Goal: Task Accomplishment & Management: Manage account settings

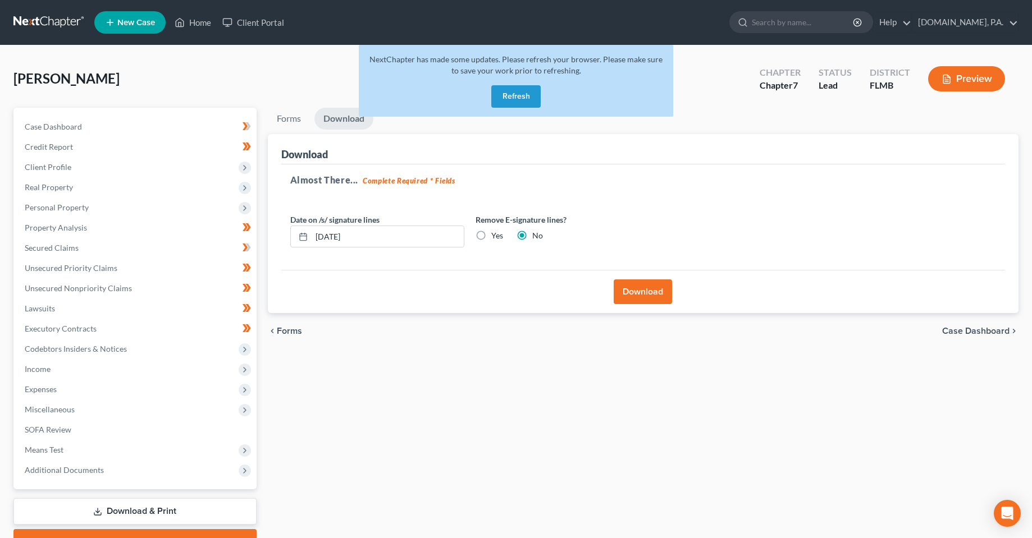
scroll to position [58, 0]
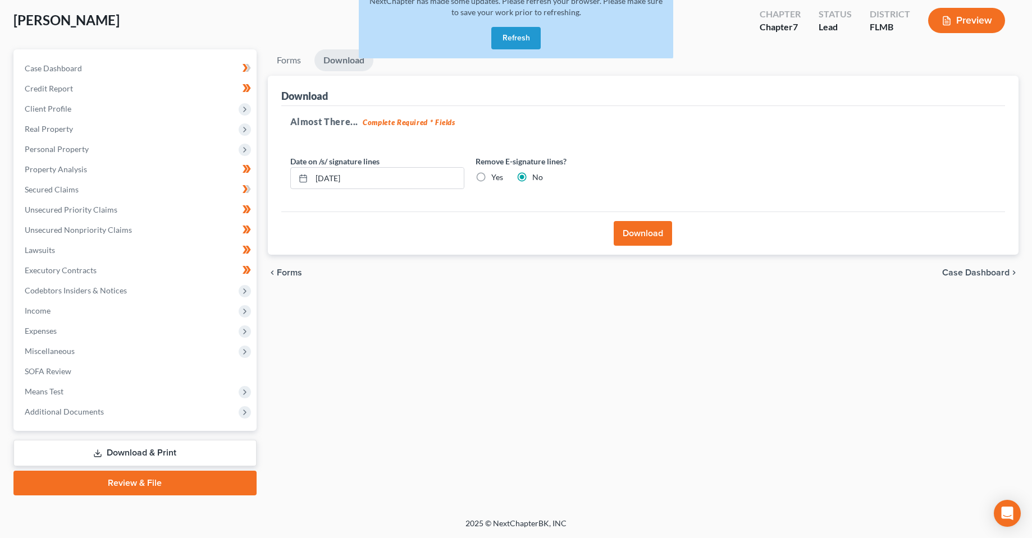
click at [510, 41] on button "Refresh" at bounding box center [515, 38] width 49 height 22
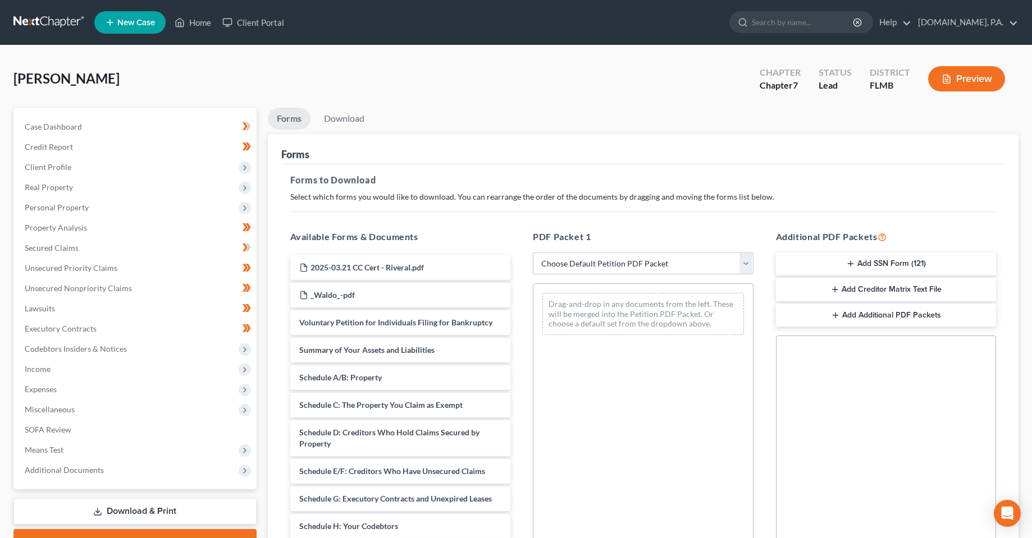
drag, startPoint x: 539, startPoint y: 104, endPoint x: 186, endPoint y: 99, distance: 353.6
click at [537, 105] on div "Rivera, Isabel Upgraded Chapter Chapter 7 Status Lead District FLMB Preview" at bounding box center [515, 83] width 1005 height 49
click at [58, 198] on span "Personal Property" at bounding box center [136, 208] width 241 height 20
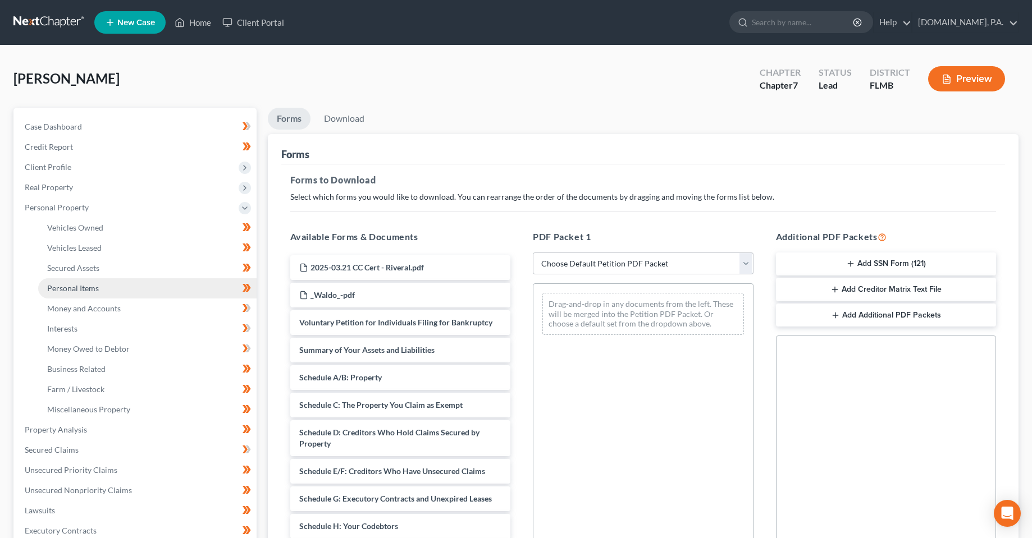
click at [86, 287] on span "Personal Items" at bounding box center [73, 288] width 52 height 10
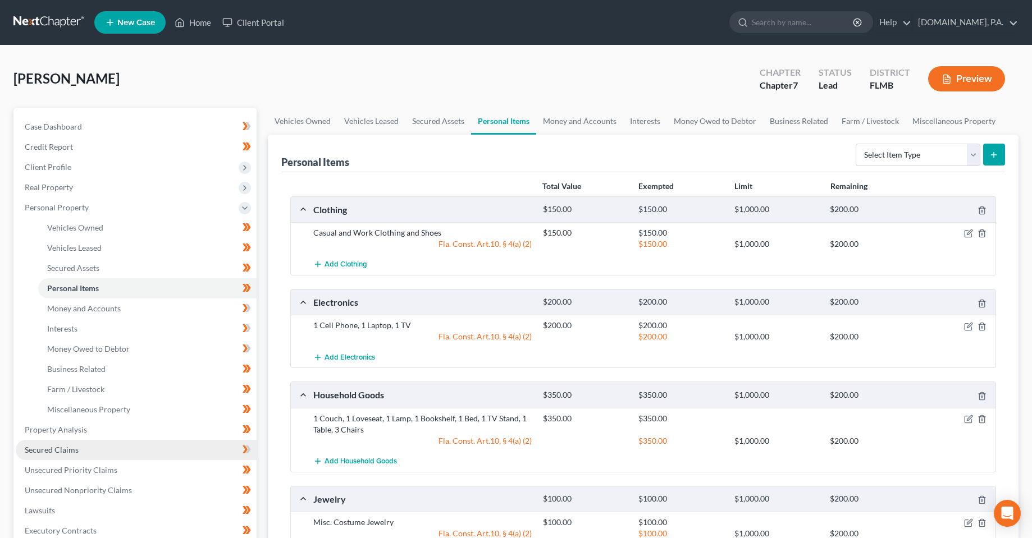
click at [68, 453] on span "Secured Claims" at bounding box center [52, 450] width 54 height 10
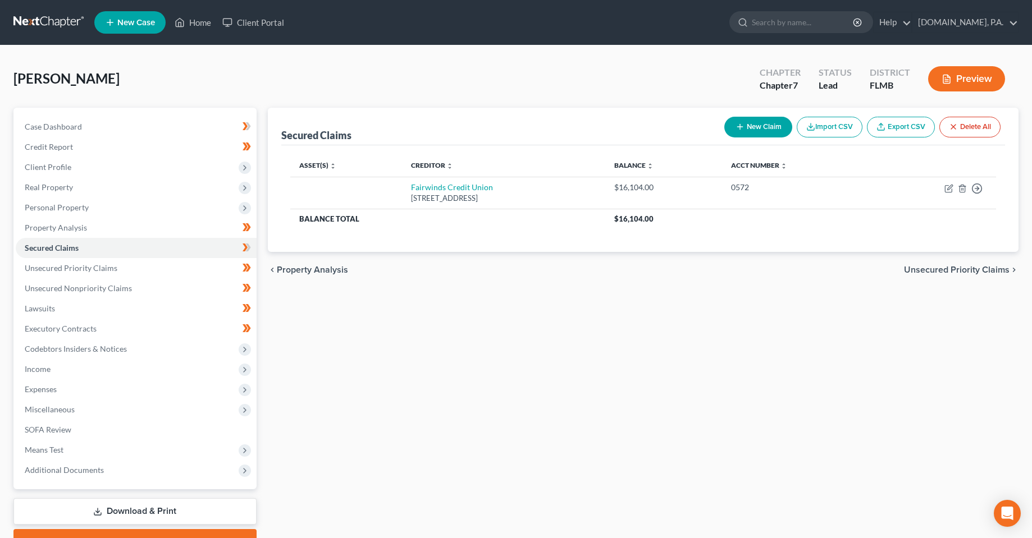
click at [357, 369] on div "Secured Claims New Claim Import CSV Export CSV Delete All Asset(s) expand_more …" at bounding box center [643, 331] width 762 height 446
click at [102, 270] on span "Unsecured Priority Claims" at bounding box center [71, 268] width 93 height 10
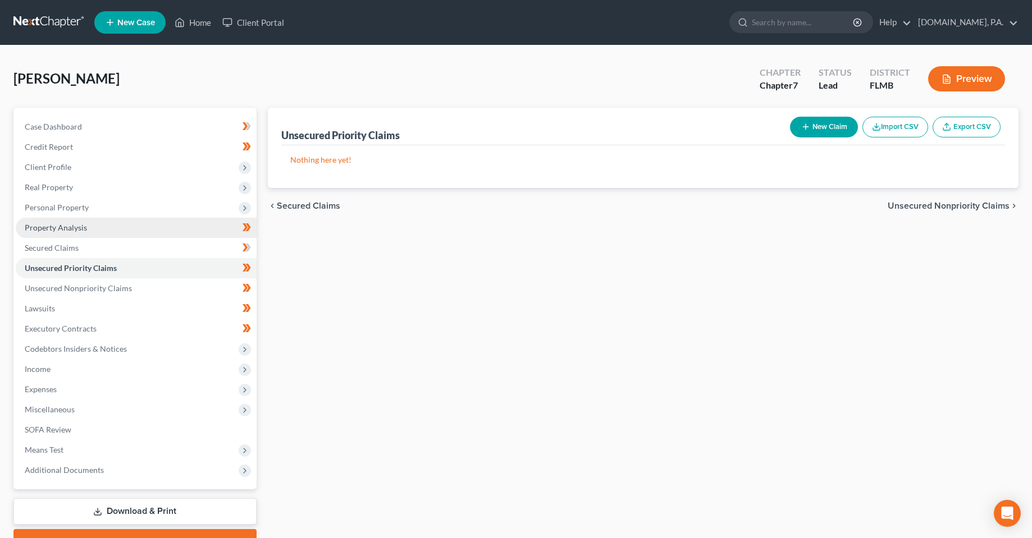
click at [91, 227] on link "Property Analysis" at bounding box center [136, 228] width 241 height 20
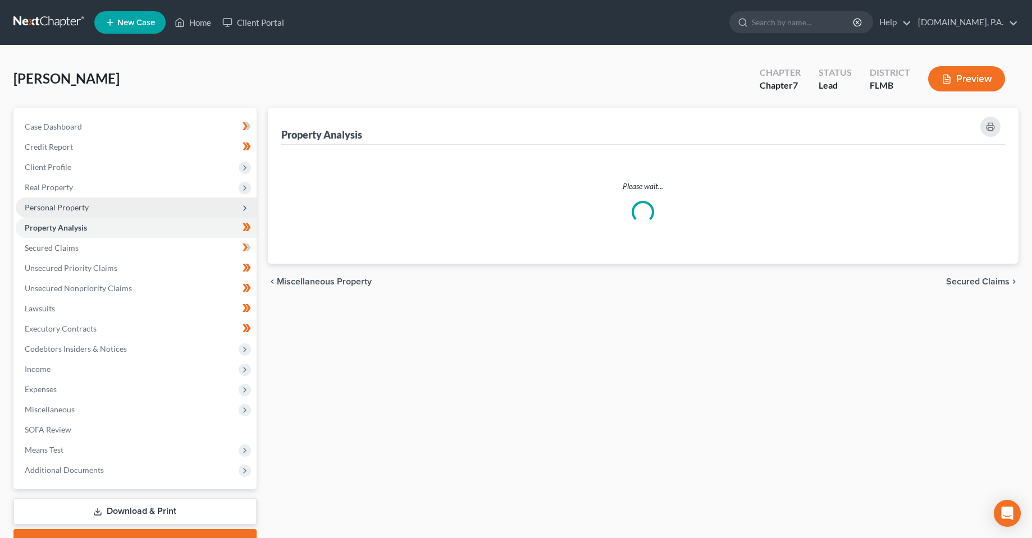
click at [89, 213] on span "Personal Property" at bounding box center [136, 208] width 241 height 20
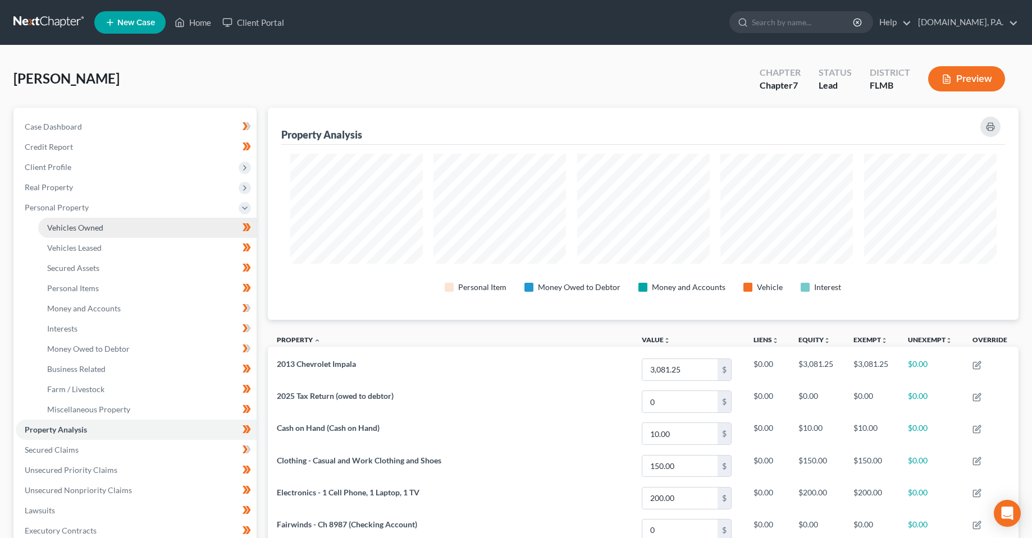
scroll to position [212, 750]
click at [100, 232] on link "Vehicles Owned" at bounding box center [147, 228] width 218 height 20
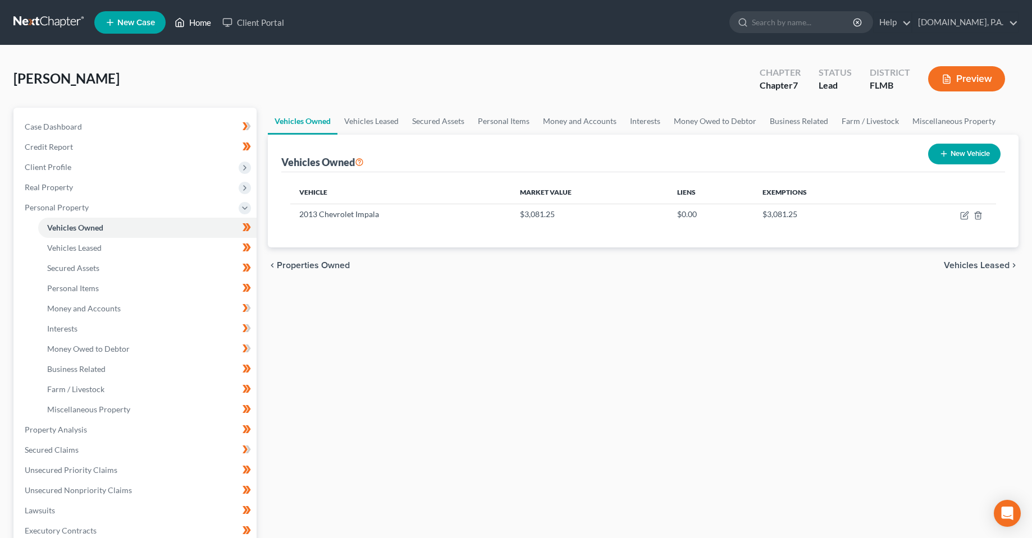
click at [184, 28] on icon at bounding box center [180, 22] width 10 height 13
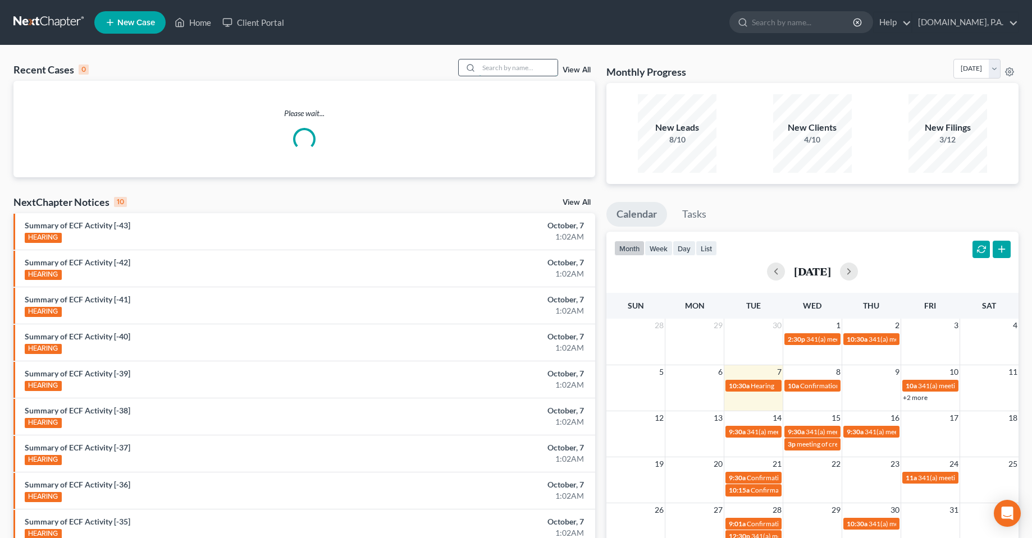
click at [515, 70] on input "search" at bounding box center [518, 67] width 79 height 16
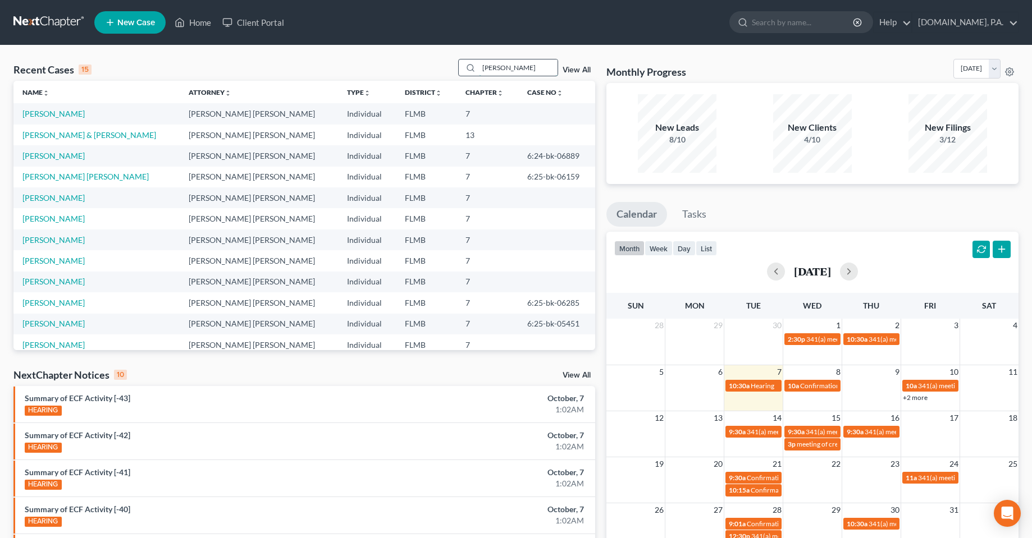
type input "ROBINSON"
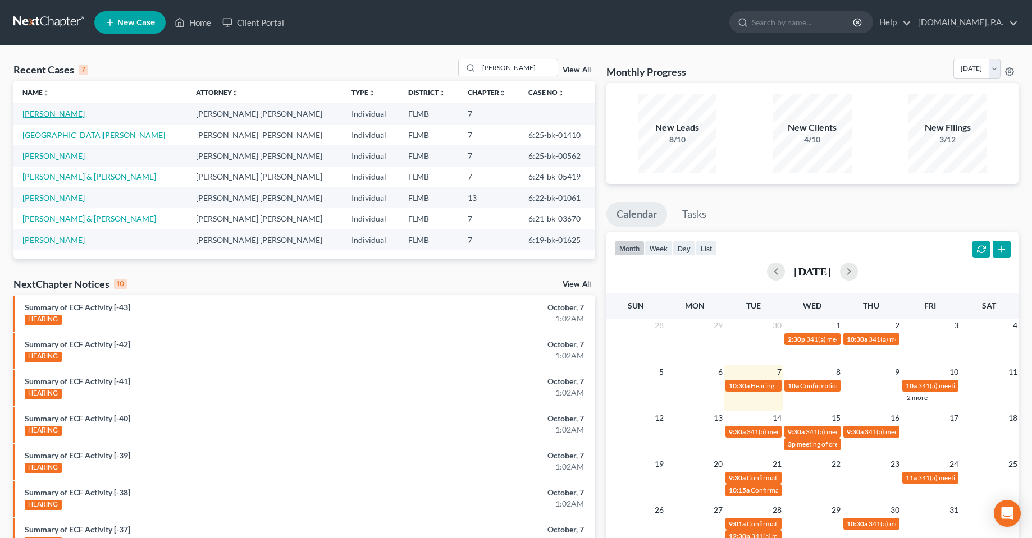
click at [57, 114] on link "Robinson, Toyia" at bounding box center [53, 114] width 62 height 10
select select "3"
